Goal: Information Seeking & Learning: Find specific fact

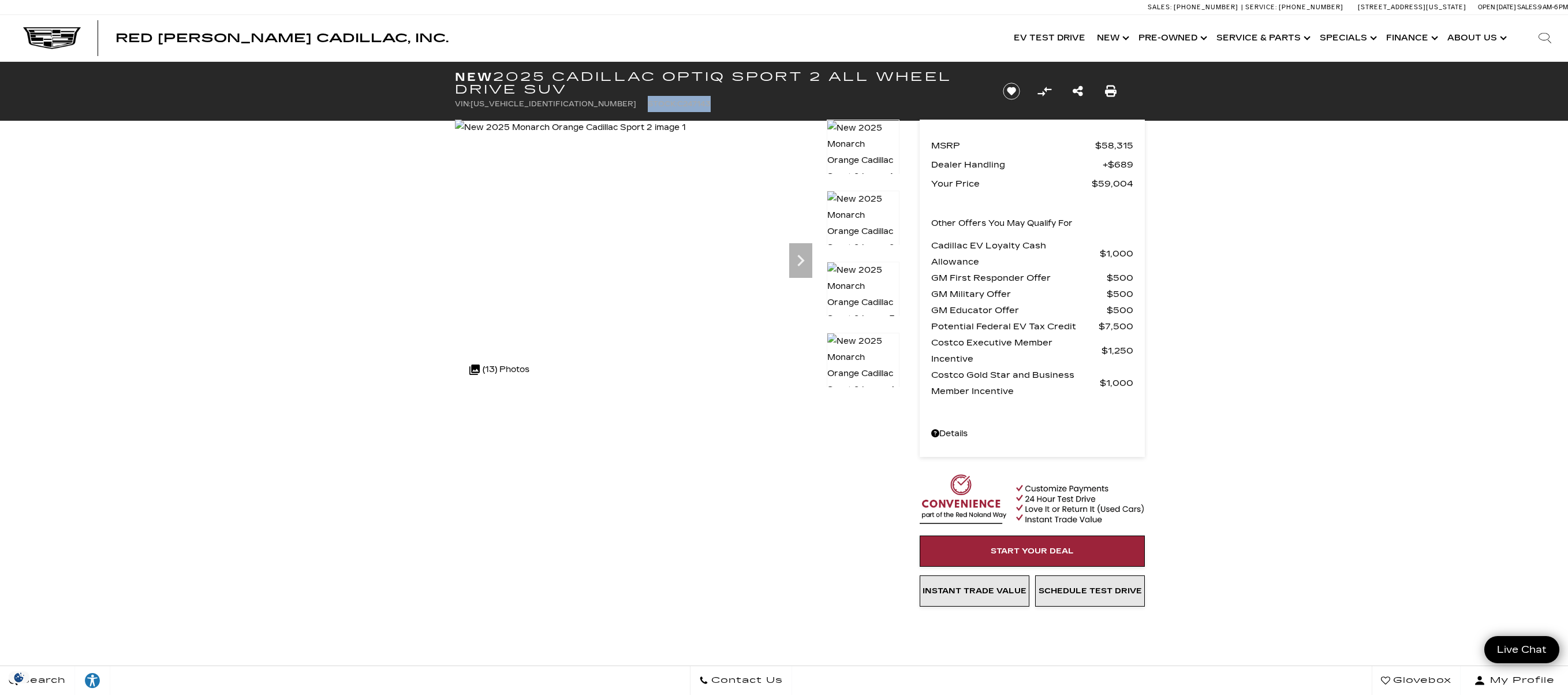
drag, startPoint x: 573, startPoint y: 104, endPoint x: 667, endPoint y: 103, distance: 94.0
click at [667, 103] on ul "VIN: 3GYK3GMR6SS247143 Stock: C247143" at bounding box center [719, 104] width 529 height 17
copy li "Stock: C247143"
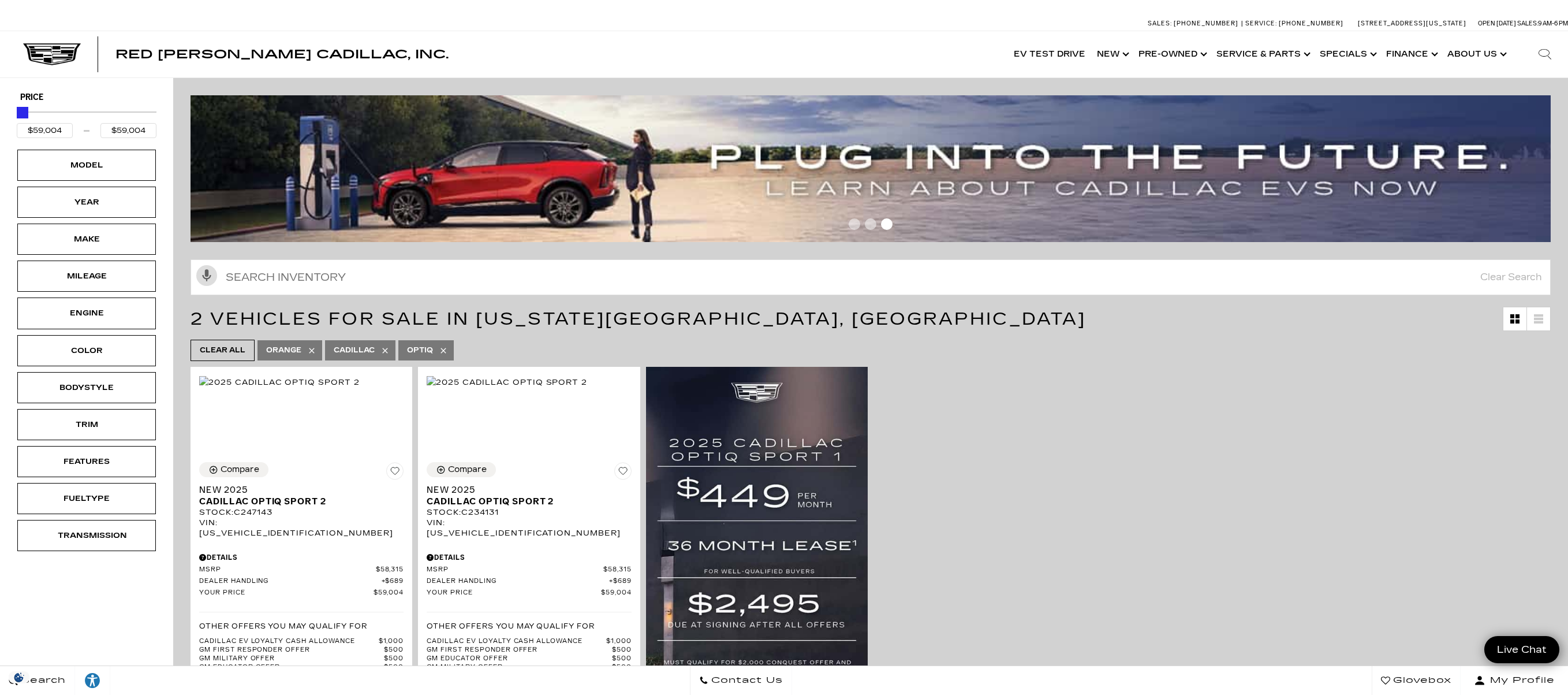
click at [129, 55] on span "Red [PERSON_NAME] Cadillac, Inc." at bounding box center [282, 54] width 333 height 14
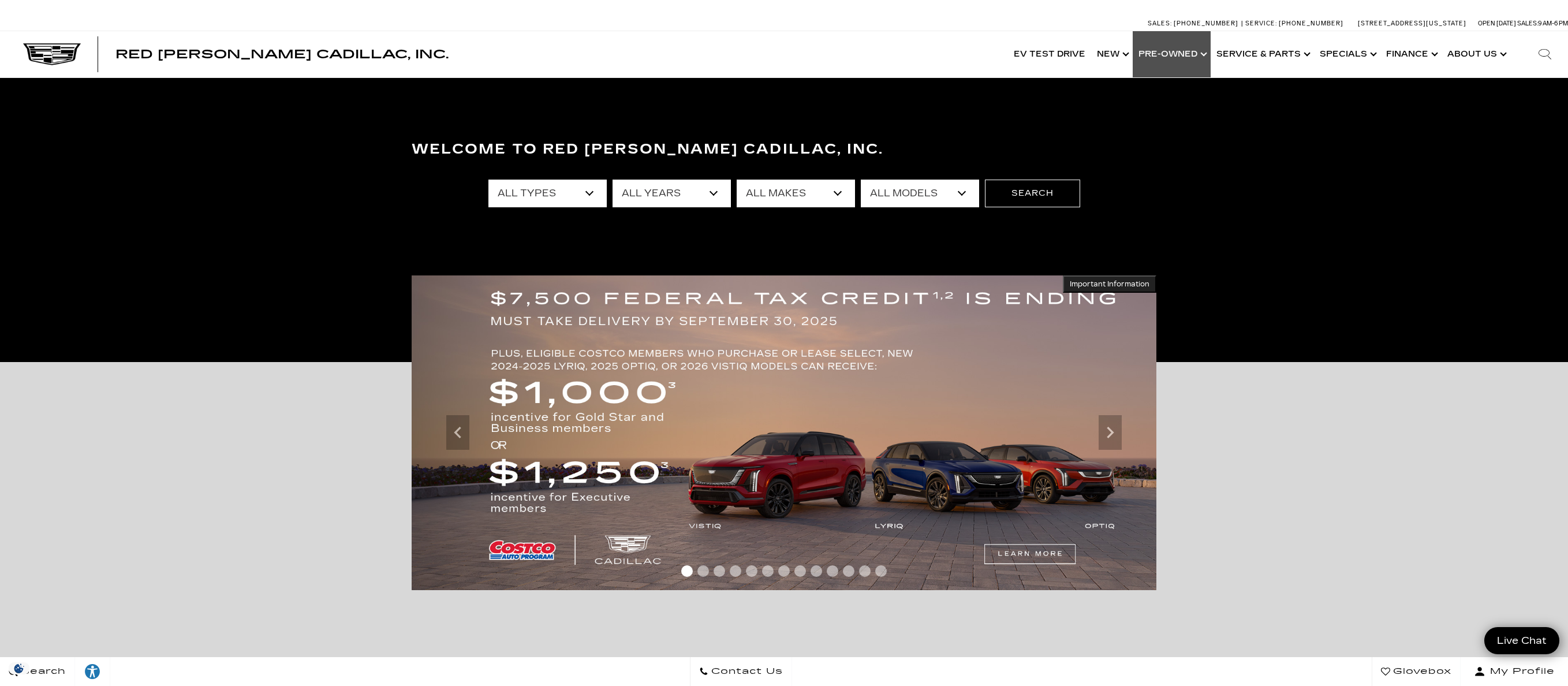
click at [1184, 55] on link "Show Pre-Owned" at bounding box center [1172, 55] width 78 height 46
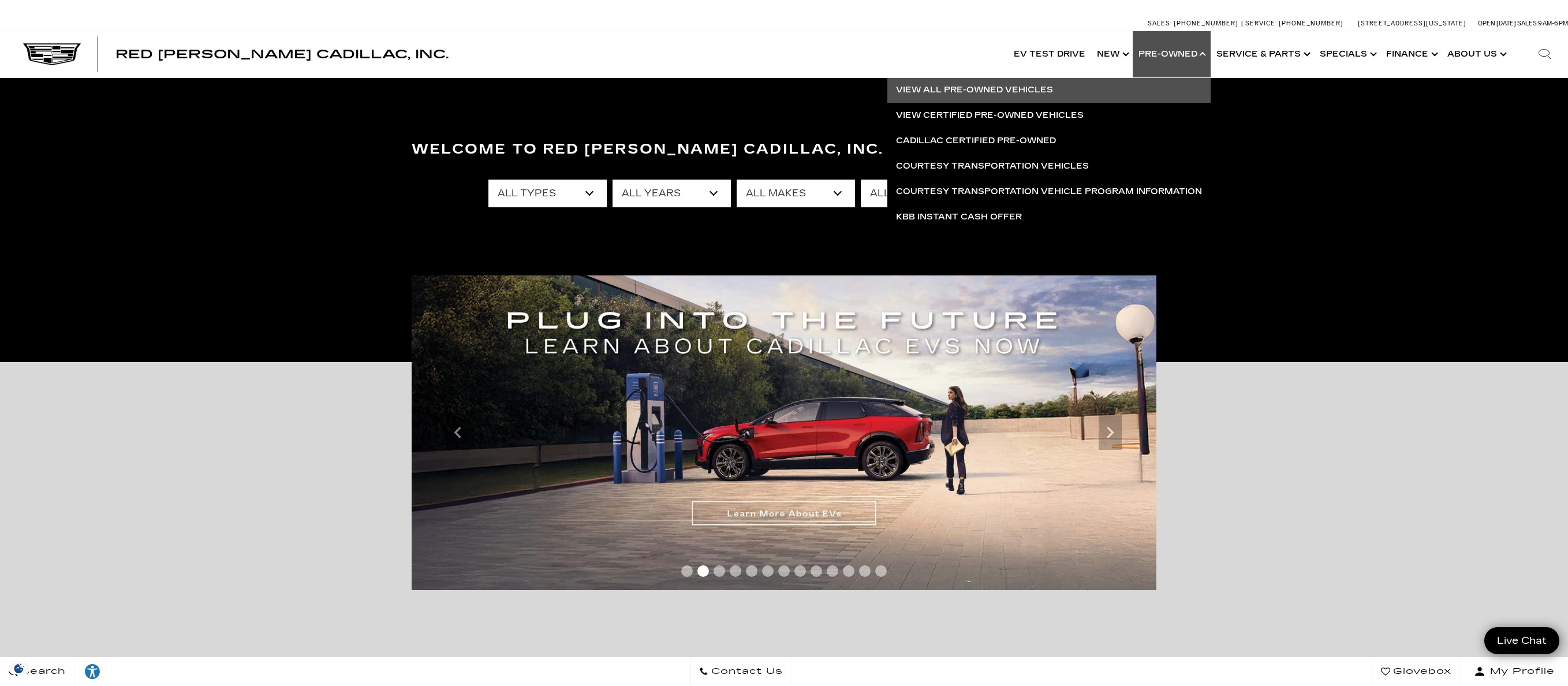
click at [1014, 89] on link "View All Pre-Owned Vehicles" at bounding box center [1049, 90] width 324 height 26
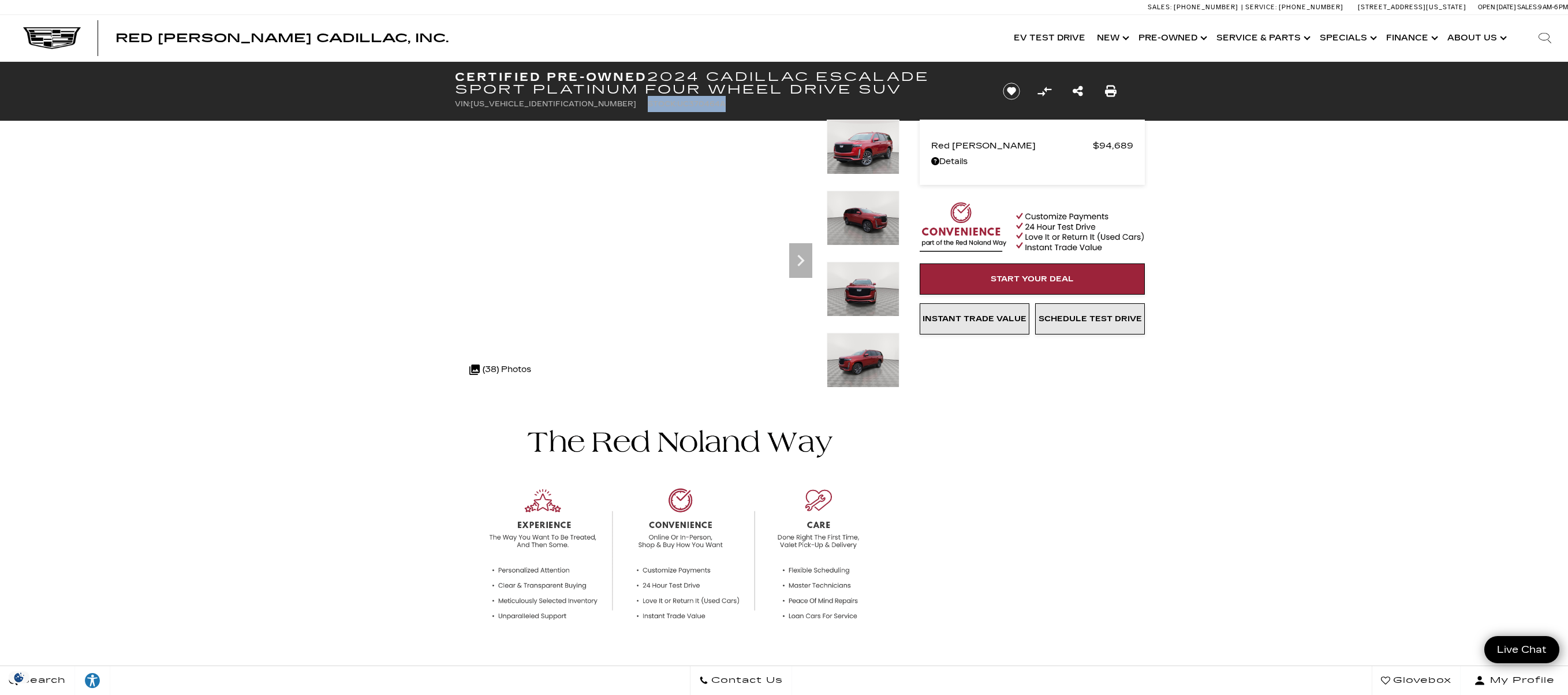
drag, startPoint x: 570, startPoint y: 104, endPoint x: 664, endPoint y: 111, distance: 94.3
click at [664, 111] on ul "VIN: 1GYS4GKL4RR370464 Stock: UC370464A" at bounding box center [719, 104] width 529 height 17
copy li "Stock: UC370464A"
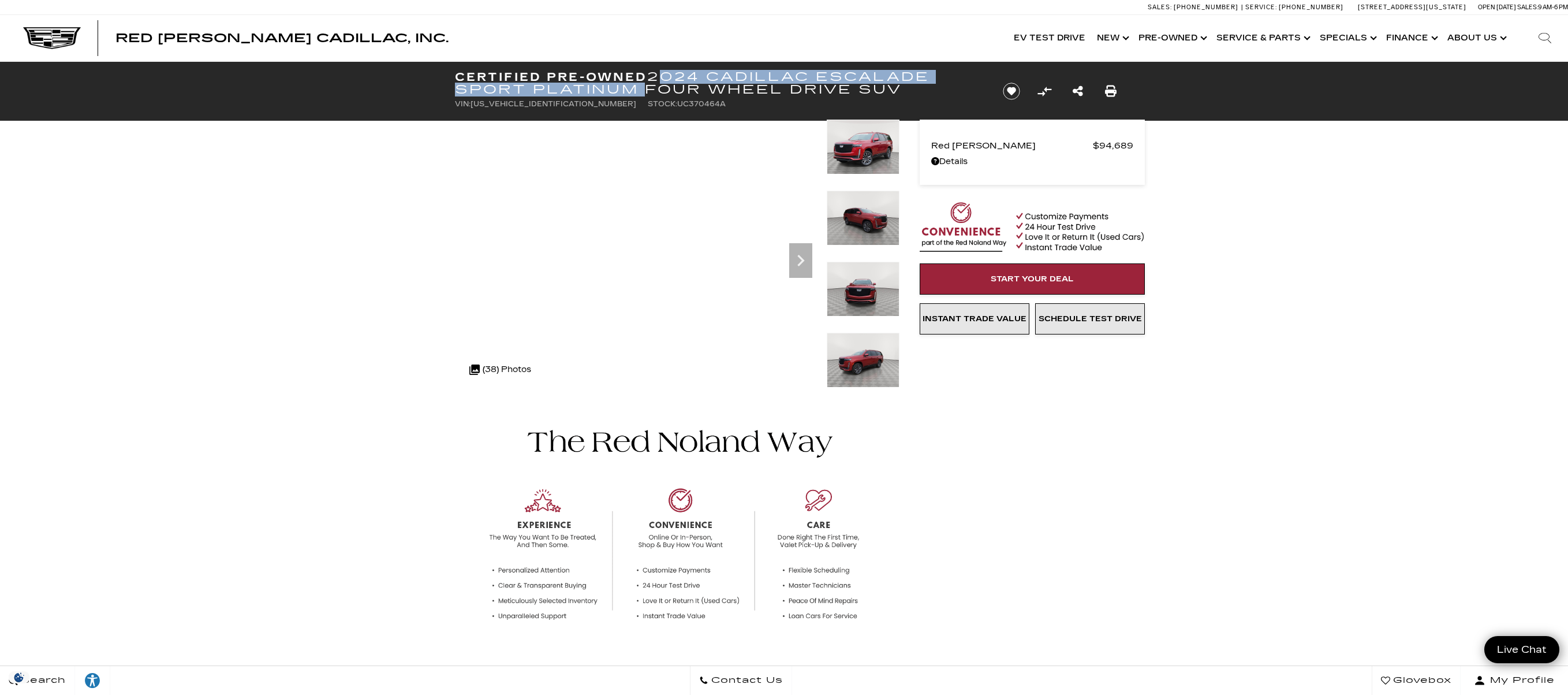
drag, startPoint x: 655, startPoint y: 76, endPoint x: 638, endPoint y: 91, distance: 22.7
click at [638, 91] on h1 "Certified Pre-Owned 2024 Cadillac Escalade Sport Platinum Four Wheel Drive SUV" at bounding box center [719, 83] width 529 height 26
copy h1 "2024 Cadillac Escalade Sport Platinum"
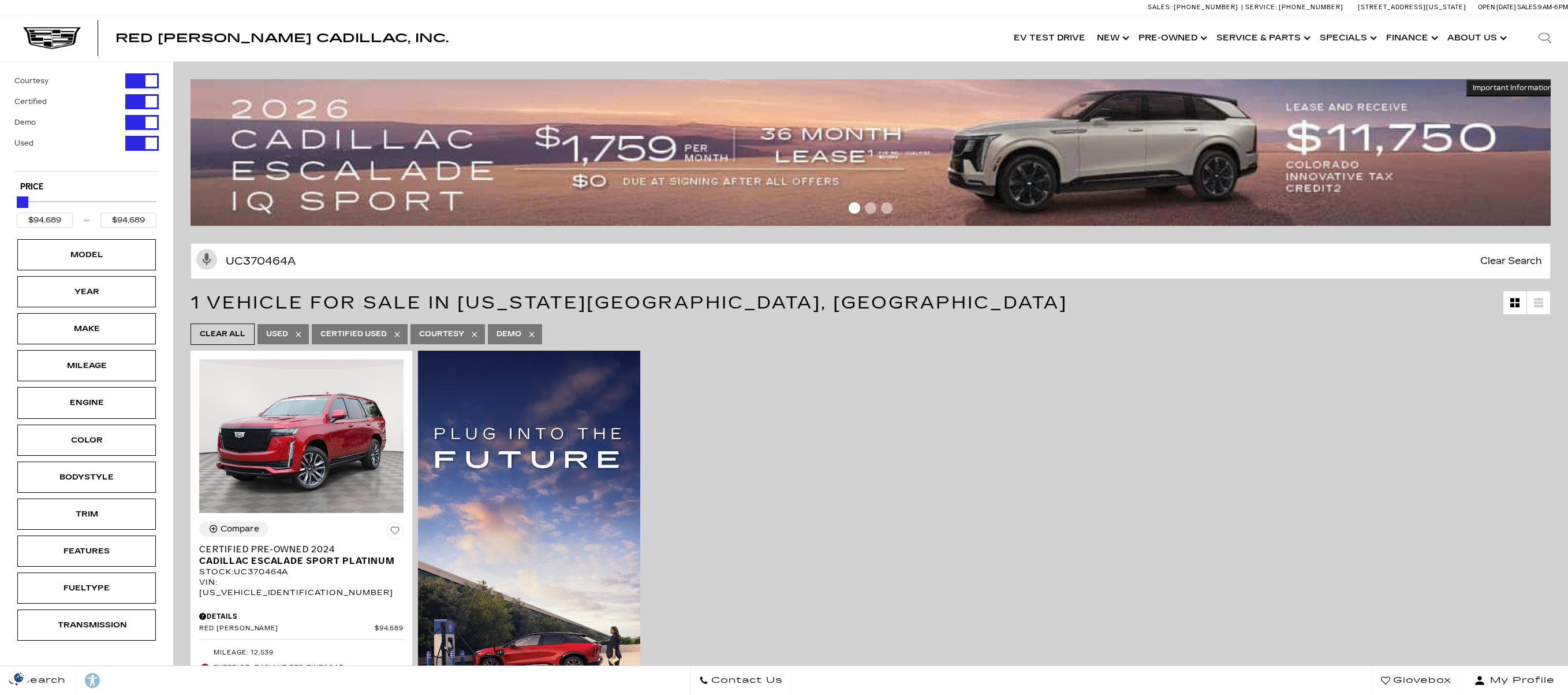
click at [329, 257] on input "UC370464A" at bounding box center [870, 261] width 1360 height 36
click at [329, 259] on input "UC370464A" at bounding box center [870, 261] width 1360 height 36
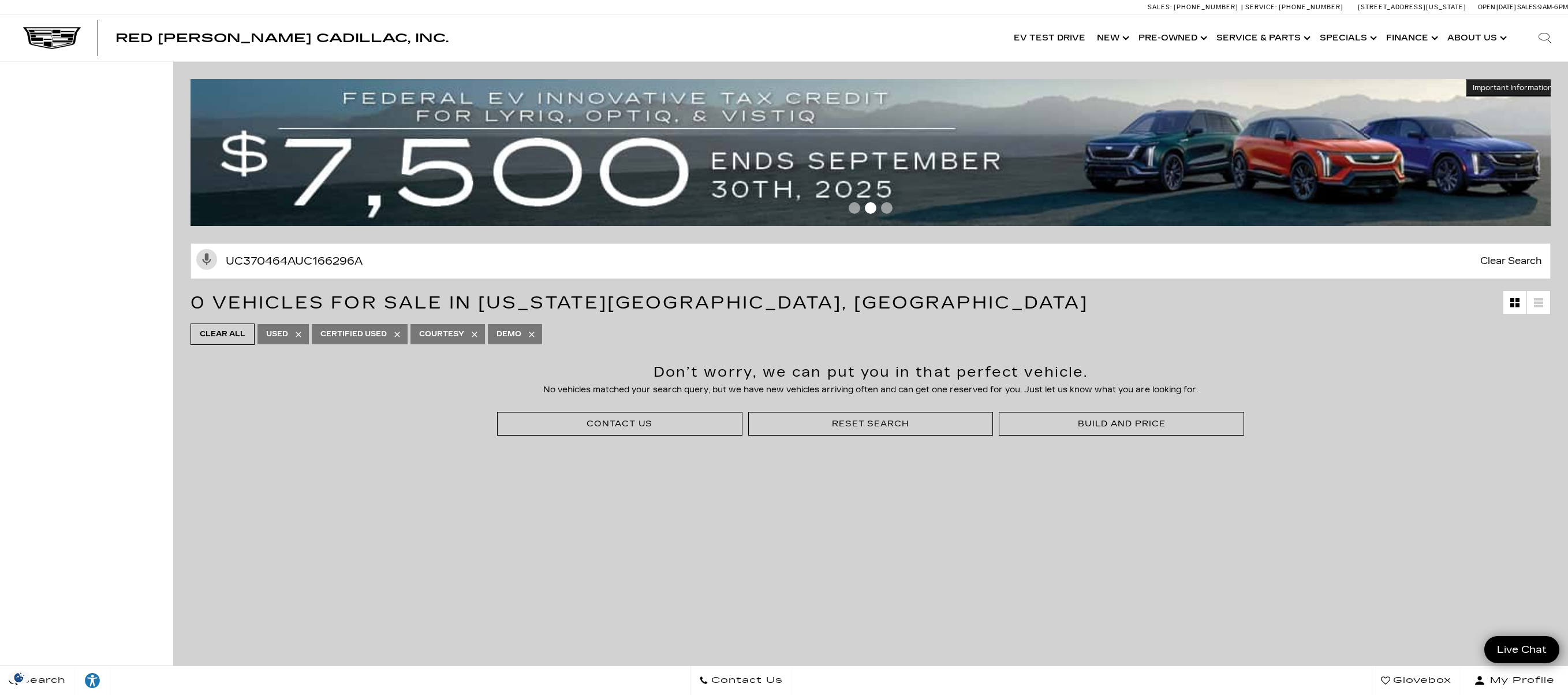
drag, startPoint x: 408, startPoint y: 258, endPoint x: 175, endPoint y: 268, distance: 233.2
click at [175, 268] on div "Activate Voice Search UC370464AUC166296A Clear Search" at bounding box center [870, 259] width 1395 height 50
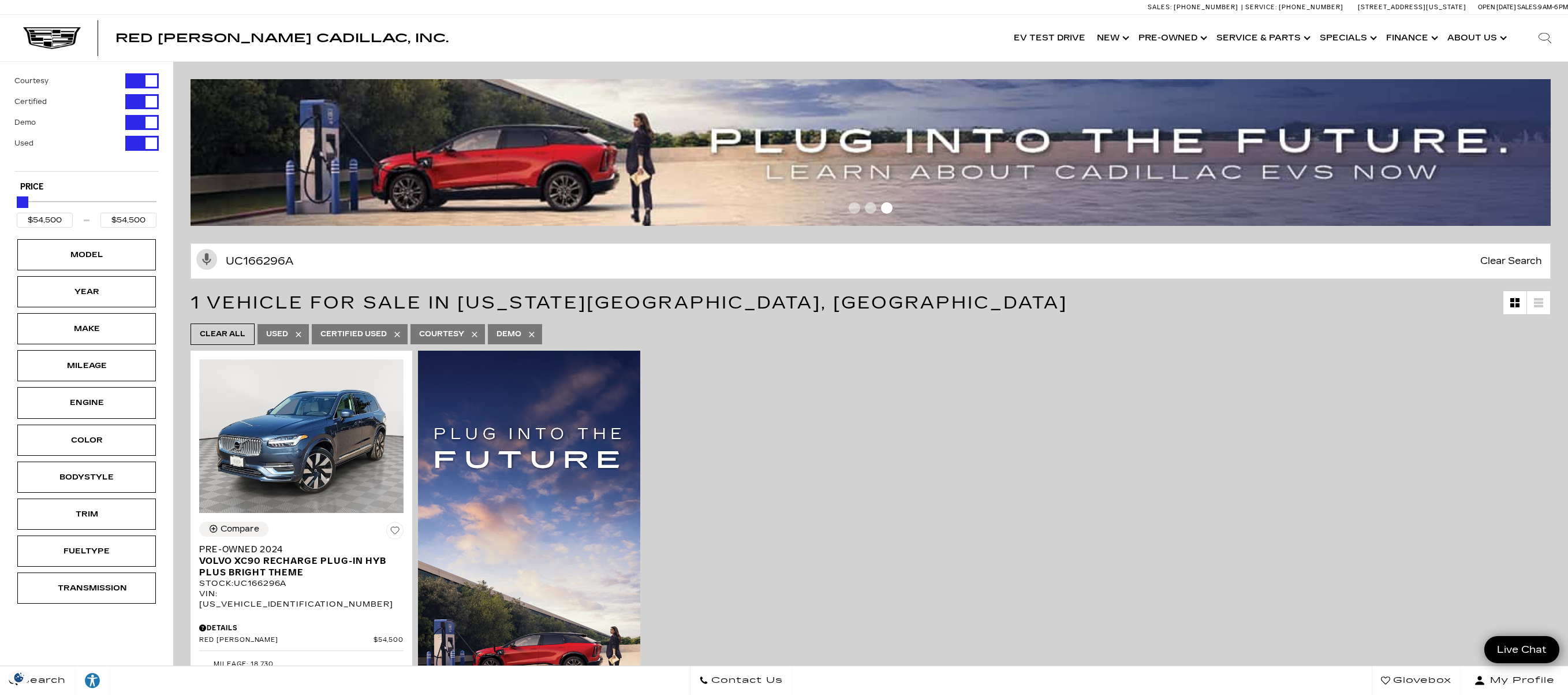
type input "UC166296A"
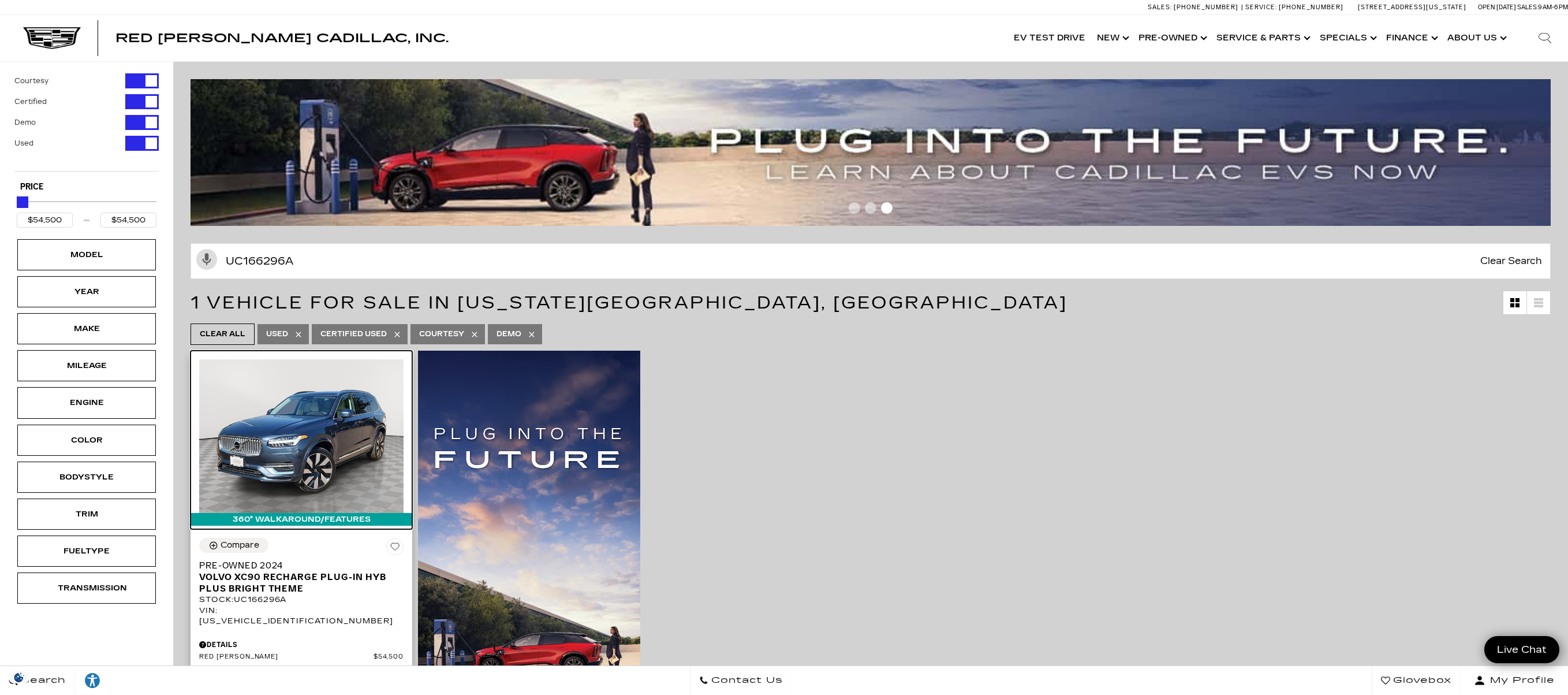
click at [335, 408] on img at bounding box center [301, 436] width 204 height 154
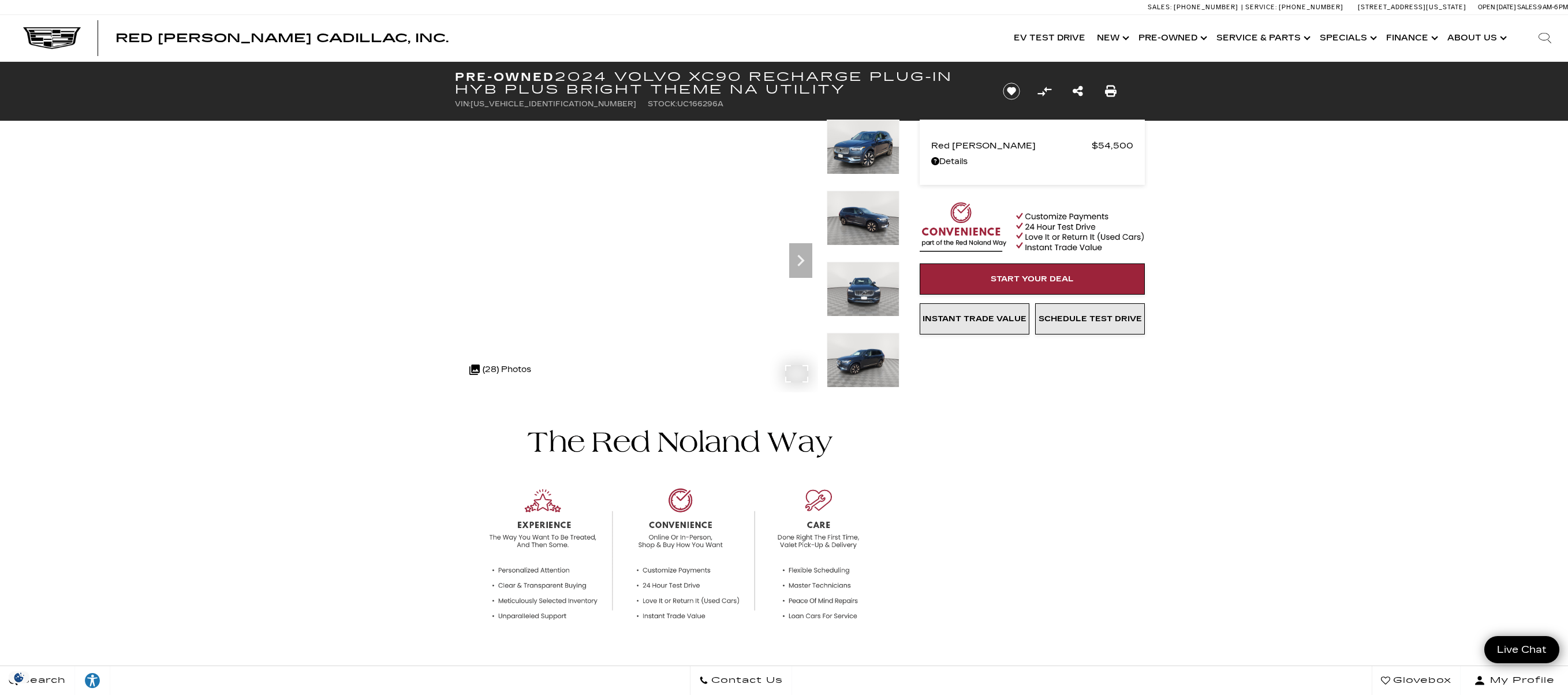
click at [571, 78] on h1 "Pre-Owned 2024 Volvo XC90 Recharge Plug-In Hyb Plus Bright Theme NA Utility" at bounding box center [719, 83] width 529 height 26
drag, startPoint x: 562, startPoint y: 75, endPoint x: 744, endPoint y: 77, distance: 182.0
click at [744, 77] on h1 "Pre-Owned 2024 Volvo XC90 Recharge Plug-In Hyb Plus Bright Theme NA Utility" at bounding box center [719, 83] width 529 height 26
copy h1 "2024 Volvo XC90"
drag, startPoint x: 568, startPoint y: 106, endPoint x: 674, endPoint y: 104, distance: 106.0
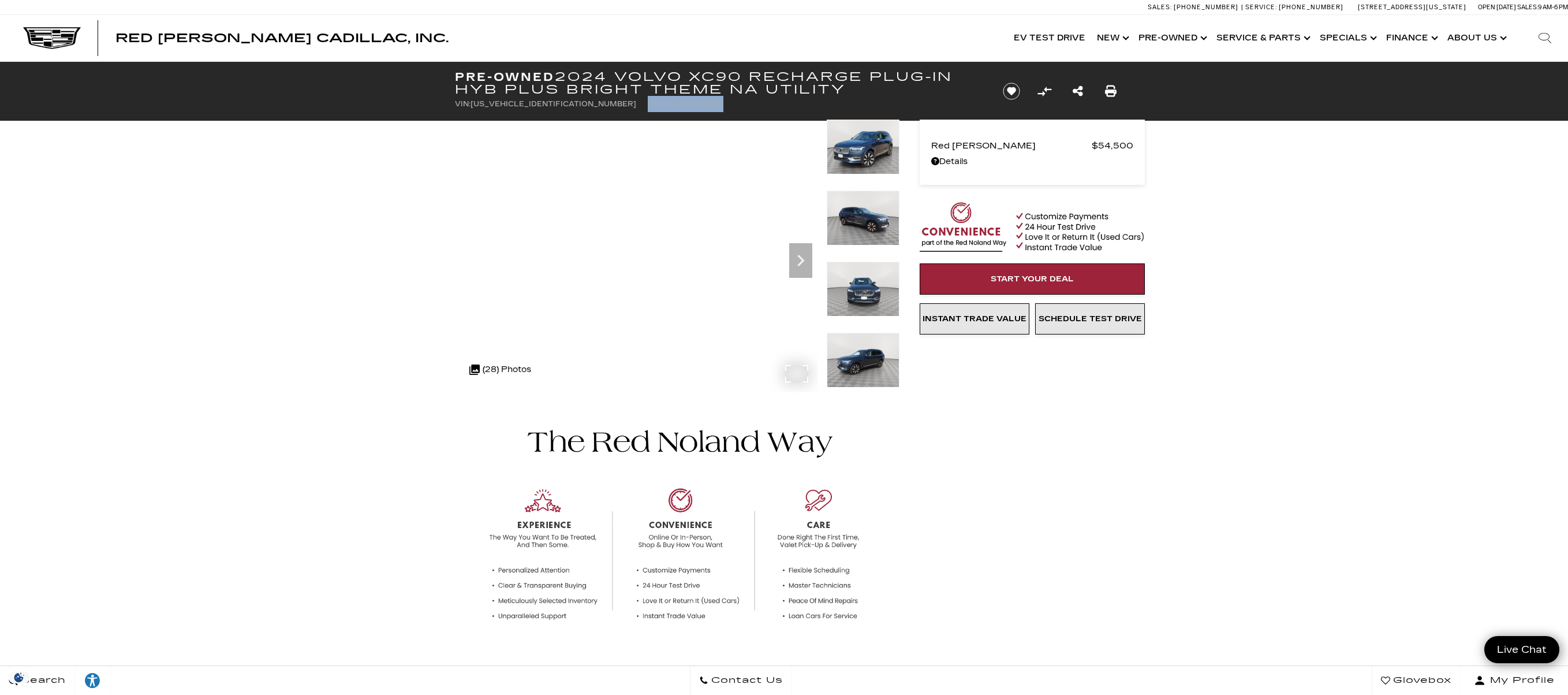
click at [674, 104] on ul "VIN: [US_VEHICLE_IDENTIFICATION_NUMBER] Stock: UC166296A" at bounding box center [719, 104] width 529 height 17
copy li "Stock: UC166296A"
